Goal: Task Accomplishment & Management: Manage account settings

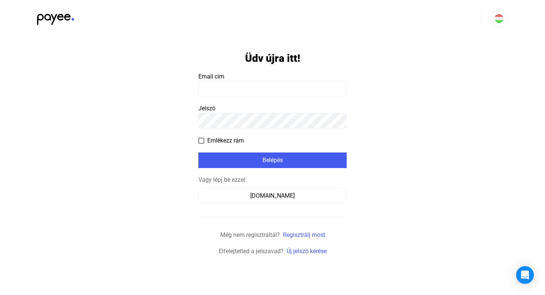
click at [269, 90] on input at bounding box center [272, 89] width 148 height 16
click at [202, 140] on span at bounding box center [201, 141] width 6 height 6
click at [305, 251] on link "Új jelszó kérése" at bounding box center [307, 251] width 40 height 7
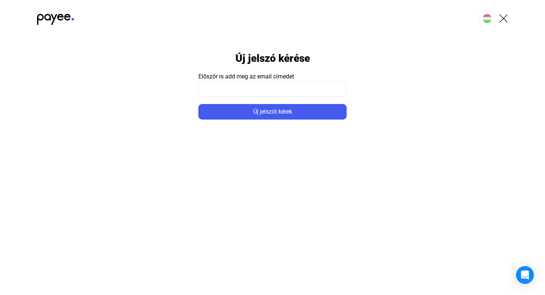
click at [301, 90] on input at bounding box center [272, 89] width 148 height 16
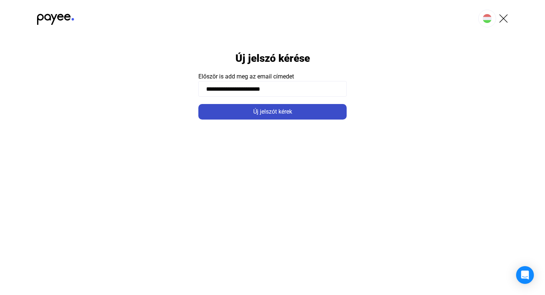
type input "**********"
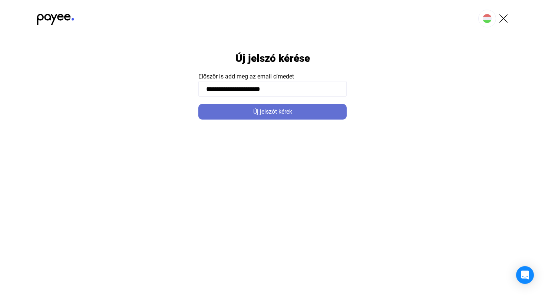
click at [284, 113] on div "Új jelszót kérek" at bounding box center [273, 111] width 144 height 9
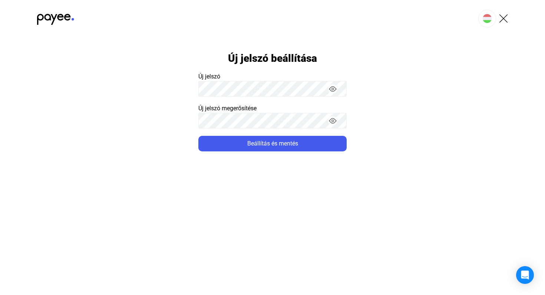
click at [427, 85] on app-form-template "Új jelszó beállítása Új jelszó Új jelszó megerősítése Beállítás és mentés" at bounding box center [272, 94] width 545 height 115
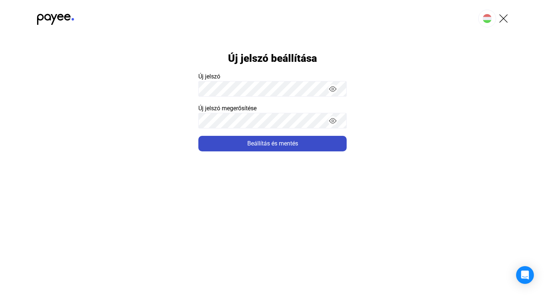
click at [270, 145] on div "Beállítás és mentés" at bounding box center [273, 143] width 144 height 9
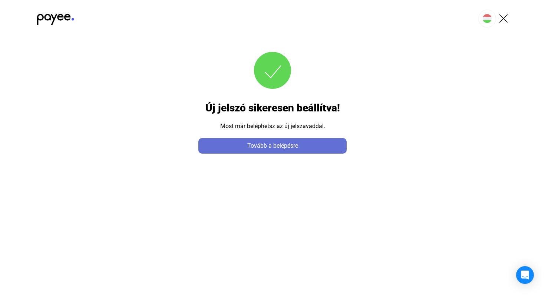
click at [305, 145] on div "Tovább a belépésre" at bounding box center [273, 146] width 144 height 9
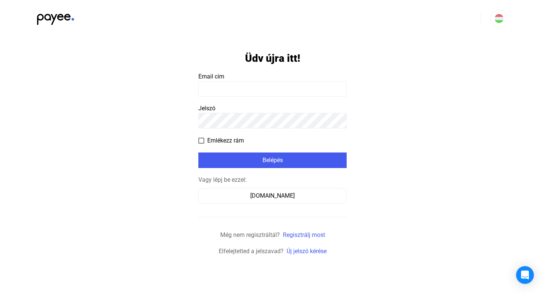
click at [259, 84] on input at bounding box center [272, 89] width 148 height 16
type input "**********"
click at [203, 141] on span at bounding box center [201, 141] width 6 height 6
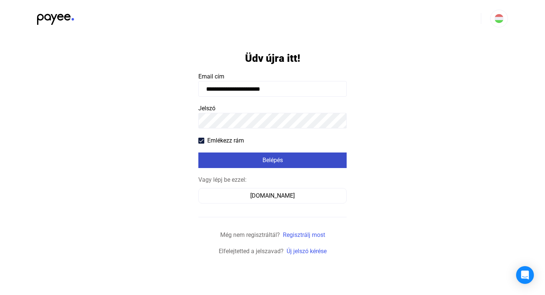
click at [259, 160] on div "Belépés" at bounding box center [273, 160] width 144 height 9
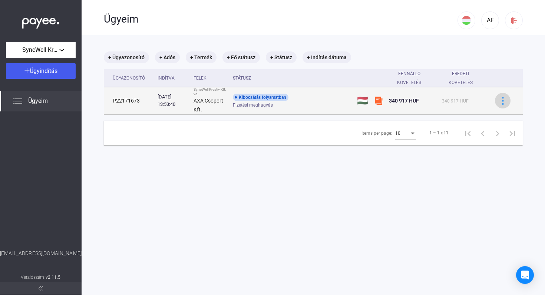
click at [501, 100] on img at bounding box center [503, 101] width 8 height 8
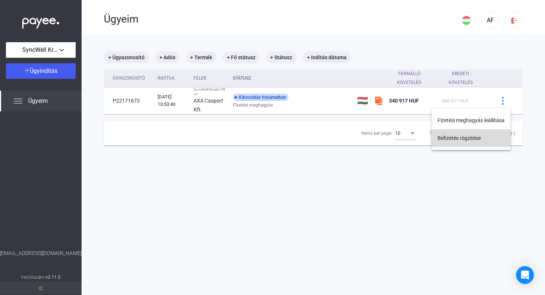
click at [448, 140] on button "Befizetés rögzítése" at bounding box center [470, 138] width 79 height 18
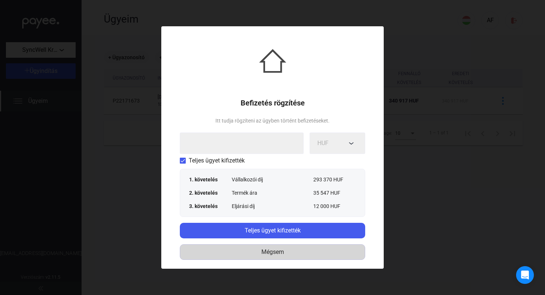
click at [277, 254] on div "Mégsem" at bounding box center [272, 252] width 180 height 9
